Goal: Information Seeking & Learning: Learn about a topic

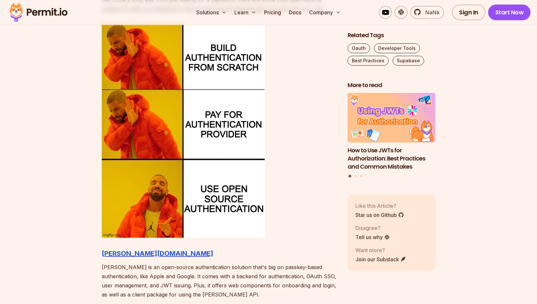
scroll to position [591, 0]
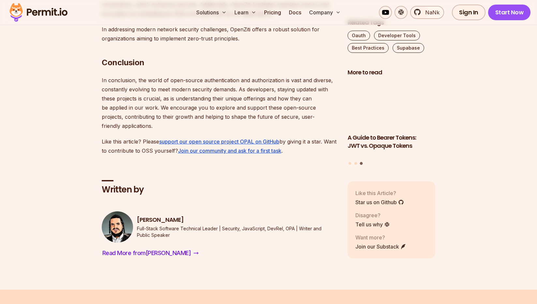
scroll to position [3770, 0]
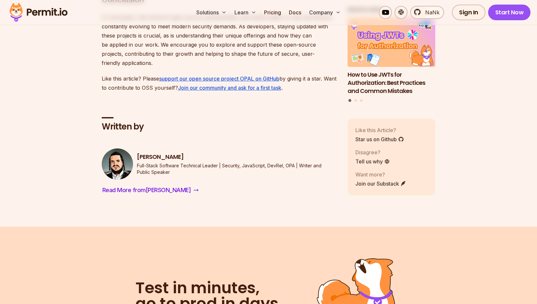
scroll to position [3821, 0]
